Goal: Information Seeking & Learning: Learn about a topic

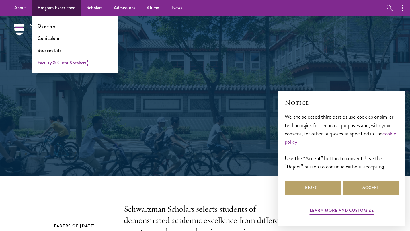
click at [54, 60] on link "Faculty & Guest Speakers" at bounding box center [62, 63] width 49 height 7
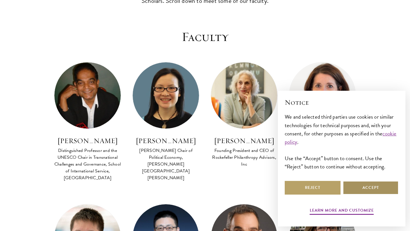
click at [366, 183] on button "Accept" at bounding box center [371, 188] width 56 height 14
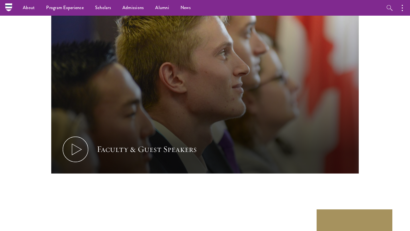
scroll to position [2643, 0]
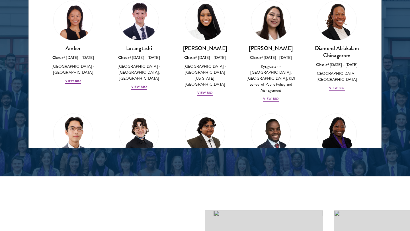
click at [410, 158] on html "About Overview Leadership Donors Program Experience Overview Curriculum Student…" at bounding box center [205, 215] width 410 height 1989
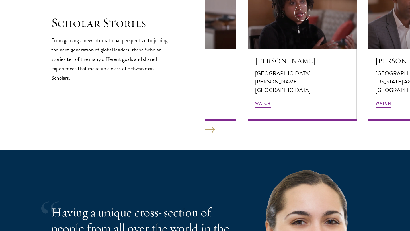
scroll to position [1092, 0]
